Goal: Use online tool/utility: Utilize a website feature to perform a specific function

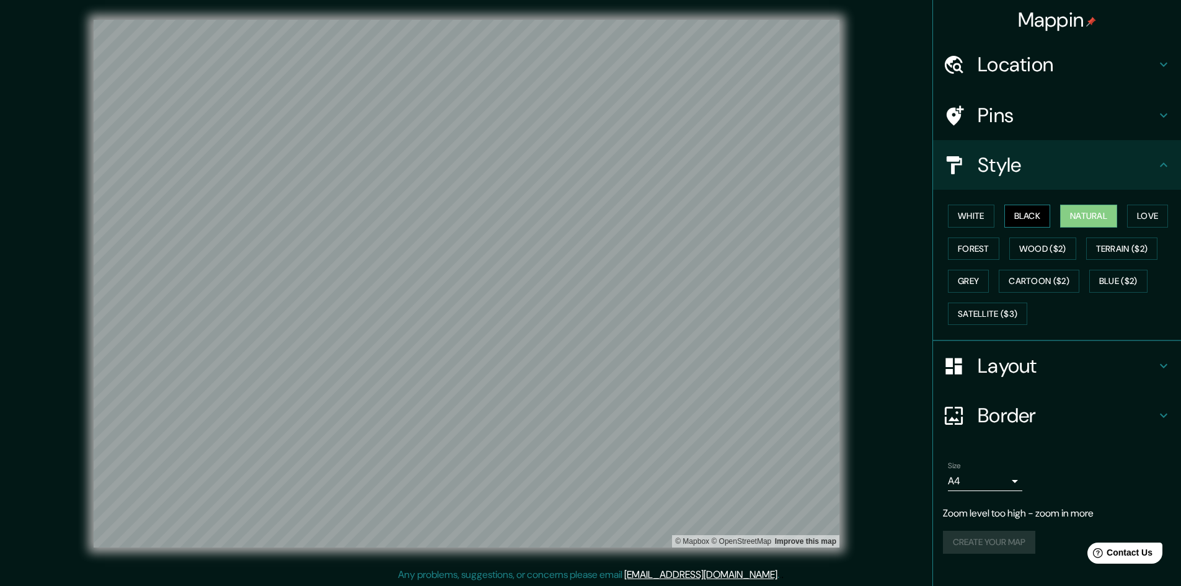
click at [1039, 218] on button "Black" at bounding box center [1028, 216] width 47 height 23
click at [1153, 221] on button "Love" at bounding box center [1147, 216] width 41 height 23
click at [1037, 247] on button "Wood ($2)" at bounding box center [1043, 249] width 67 height 23
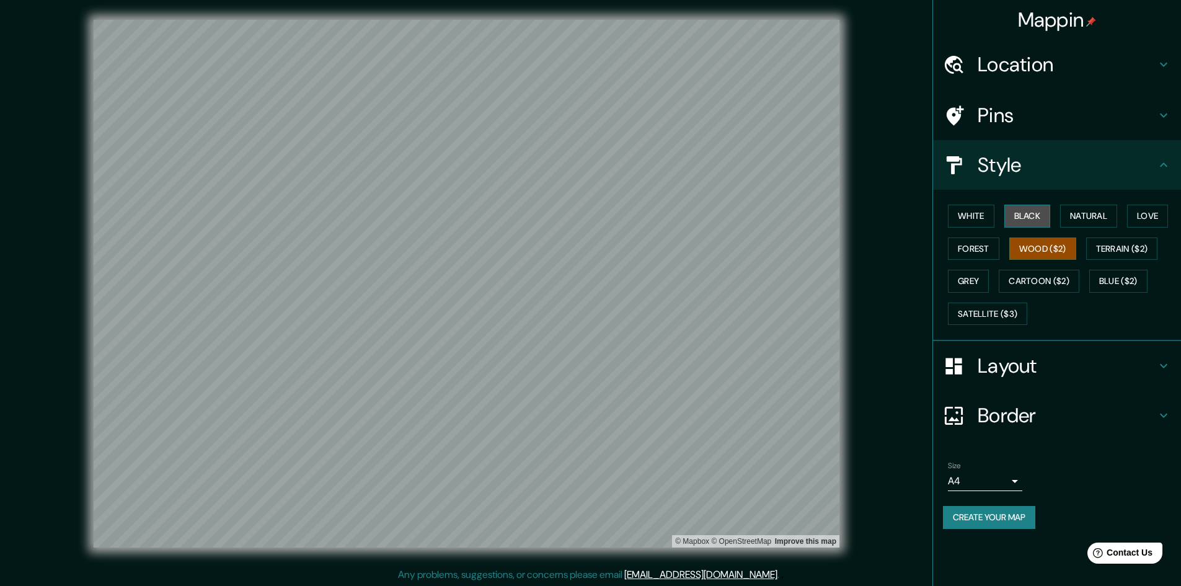
click at [1029, 212] on button "Black" at bounding box center [1028, 216] width 47 height 23
click at [1069, 214] on button "Natural" at bounding box center [1088, 216] width 57 height 23
drag, startPoint x: 1027, startPoint y: 218, endPoint x: 1037, endPoint y: 229, distance: 14.5
click at [1028, 218] on button "Black" at bounding box center [1028, 216] width 47 height 23
click at [1044, 241] on button "Wood ($2)" at bounding box center [1043, 249] width 67 height 23
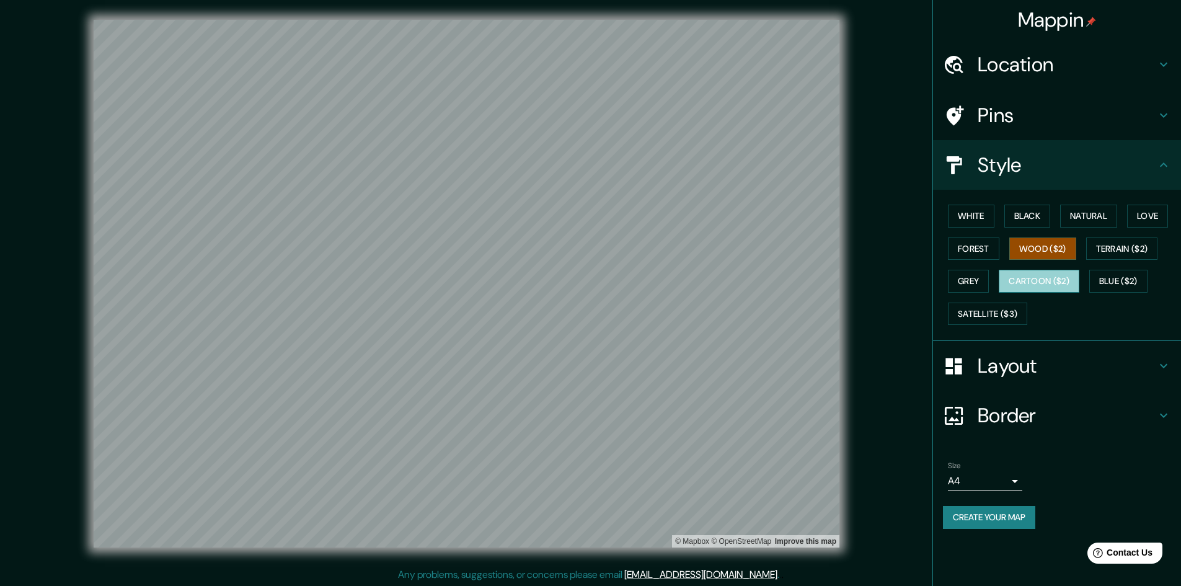
click at [1057, 279] on button "Cartoon ($2)" at bounding box center [1039, 281] width 81 height 23
click at [1130, 244] on button "Terrain ($2)" at bounding box center [1123, 249] width 72 height 23
drag, startPoint x: 1044, startPoint y: 228, endPoint x: 1039, endPoint y: 208, distance: 20.0
click at [1044, 226] on div "White Black Natural Love Forest Wood ($2) Terrain ($2) Grey Cartoon ($2) Blue (…" at bounding box center [1062, 265] width 238 height 130
click at [1039, 208] on button "Black" at bounding box center [1028, 216] width 47 height 23
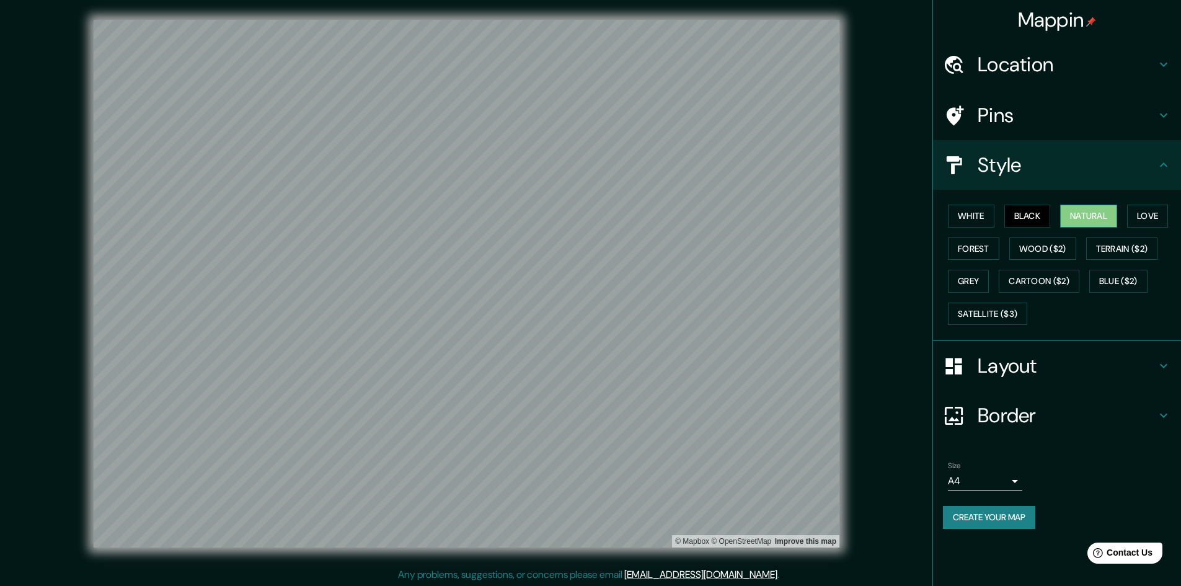
click at [1074, 213] on button "Natural" at bounding box center [1088, 216] width 57 height 23
click at [1043, 246] on button "Wood ($2)" at bounding box center [1043, 249] width 67 height 23
click at [1054, 287] on button "Cartoon ($2)" at bounding box center [1039, 281] width 81 height 23
click at [1034, 215] on button "Black" at bounding box center [1028, 216] width 47 height 23
click at [1083, 215] on button "Natural" at bounding box center [1088, 216] width 57 height 23
